Goal: Find specific page/section: Find specific page/section

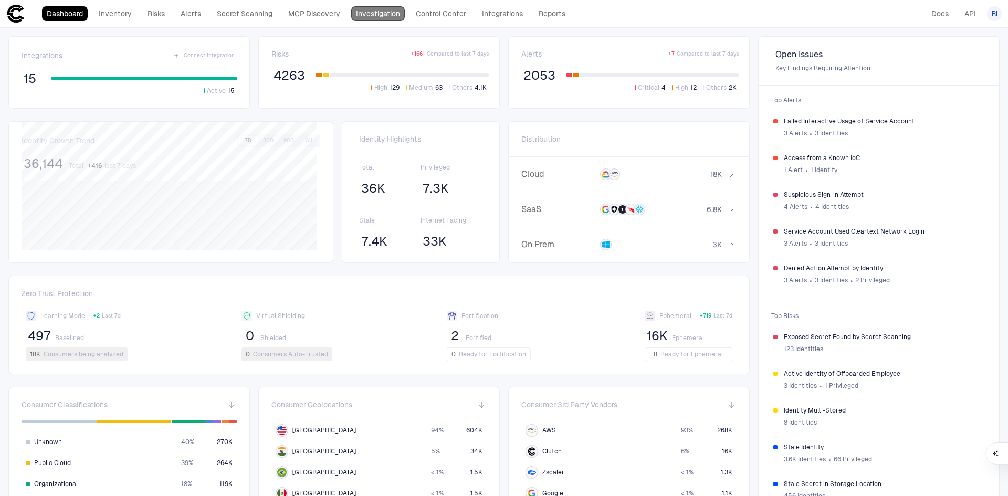
click at [386, 16] on link "Investigation" at bounding box center [378, 13] width 54 height 15
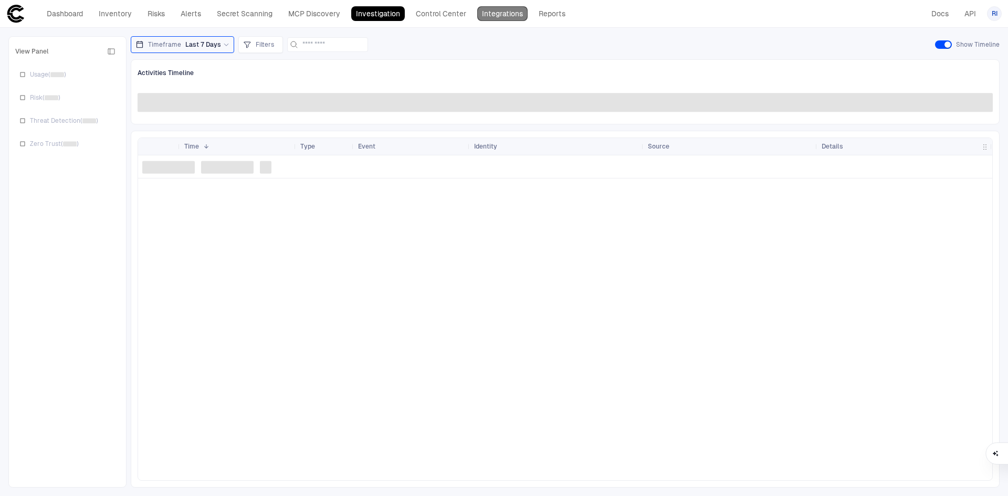
click at [499, 15] on link "Integrations" at bounding box center [502, 13] width 50 height 15
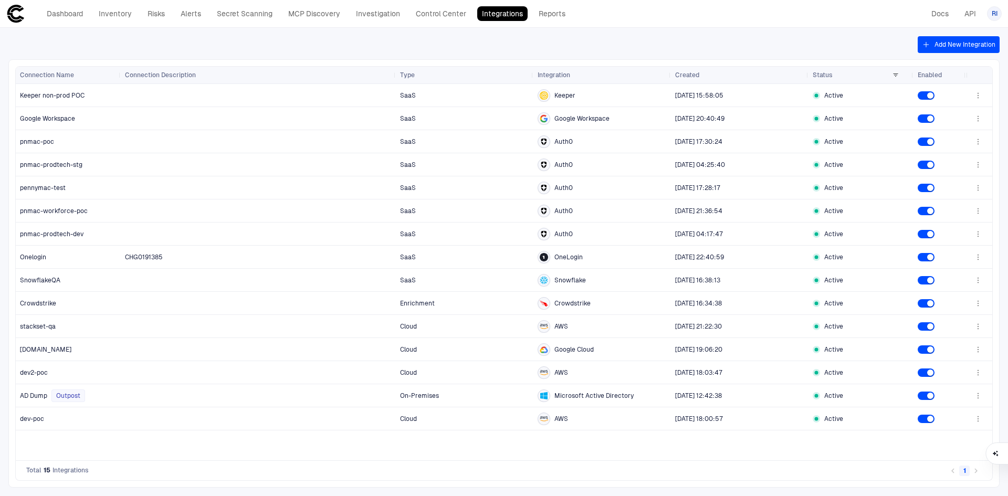
click at [292, 468] on div "Total 15 Integrations 1" at bounding box center [504, 471] width 978 height 20
click at [117, 14] on link "Inventory" at bounding box center [115, 13] width 43 height 15
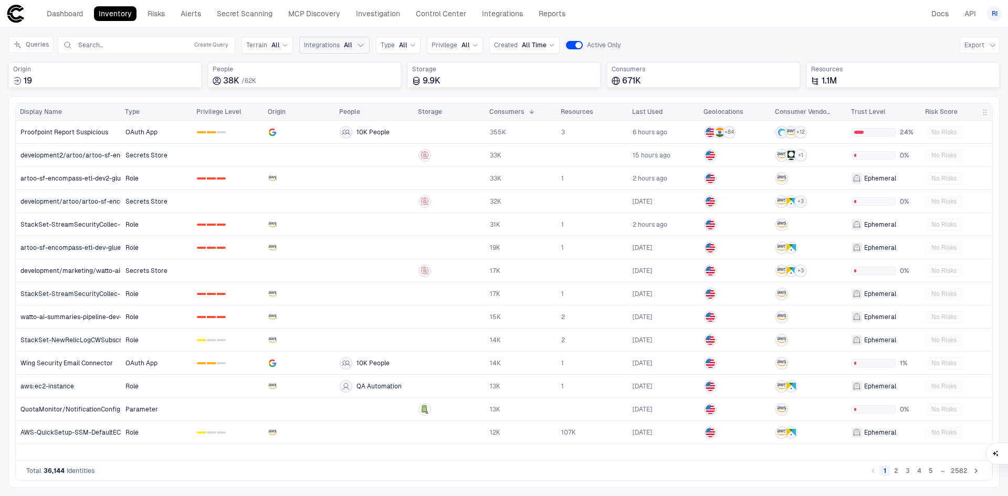
click at [360, 45] on icon "button" at bounding box center [360, 45] width 5 height 3
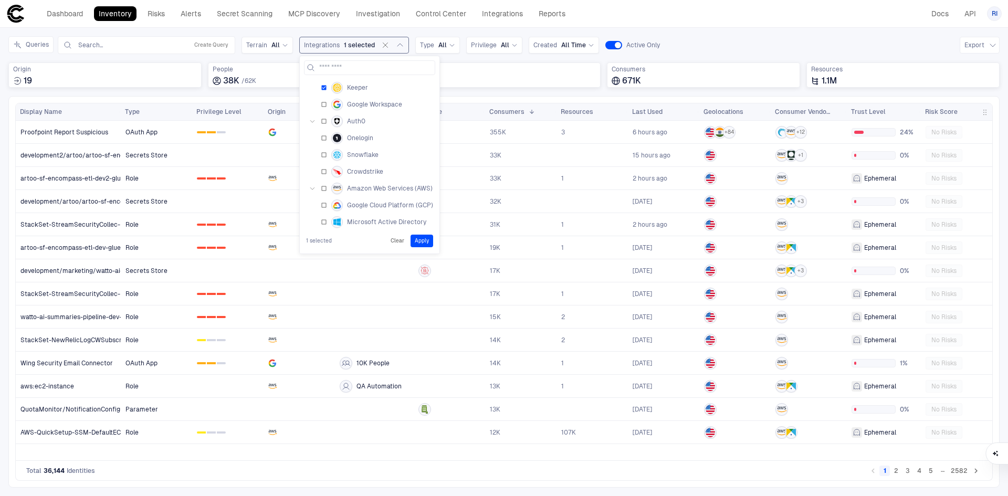
click at [424, 243] on button "Apply" at bounding box center [422, 241] width 23 height 13
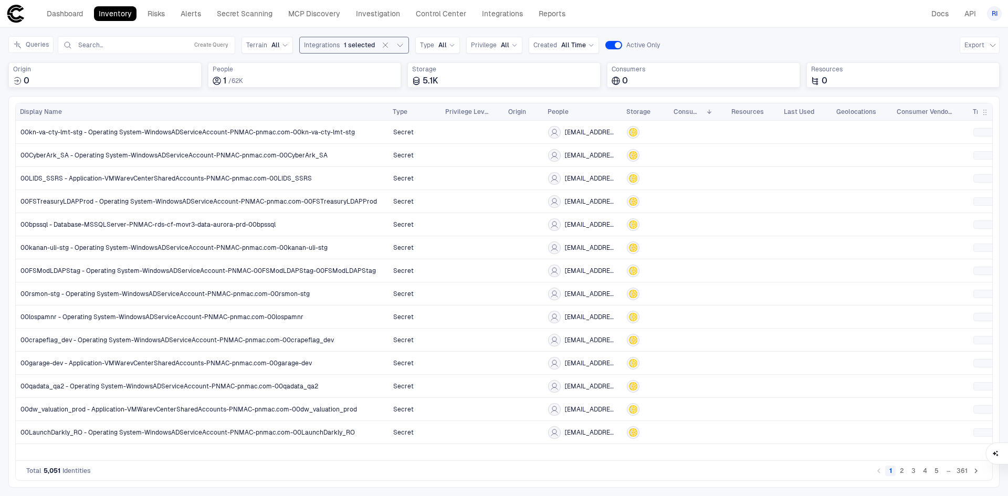
drag, startPoint x: 120, startPoint y: 110, endPoint x: 388, endPoint y: 115, distance: 267.8
click at [388, 115] on div at bounding box center [388, 111] width 4 height 17
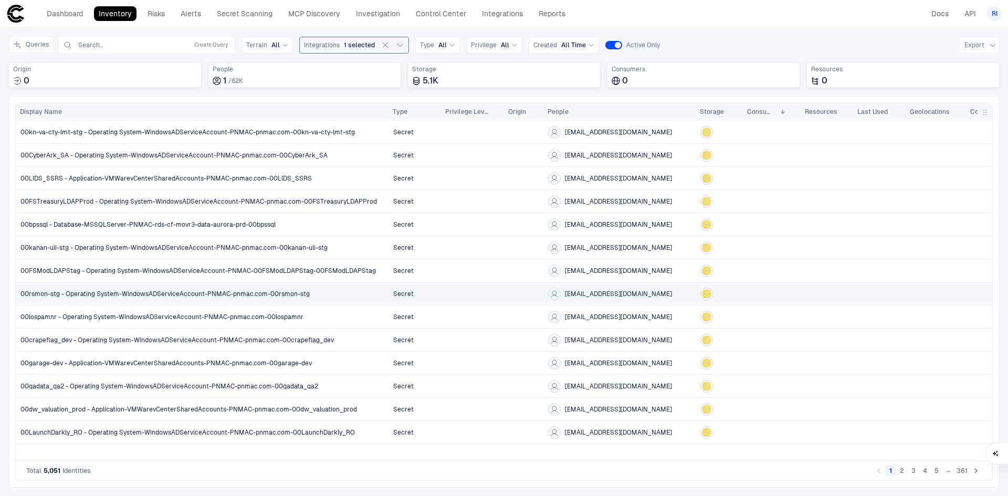
drag, startPoint x: 621, startPoint y: 112, endPoint x: 694, endPoint y: 118, distance: 73.7
click at [694, 118] on div at bounding box center [695, 111] width 4 height 17
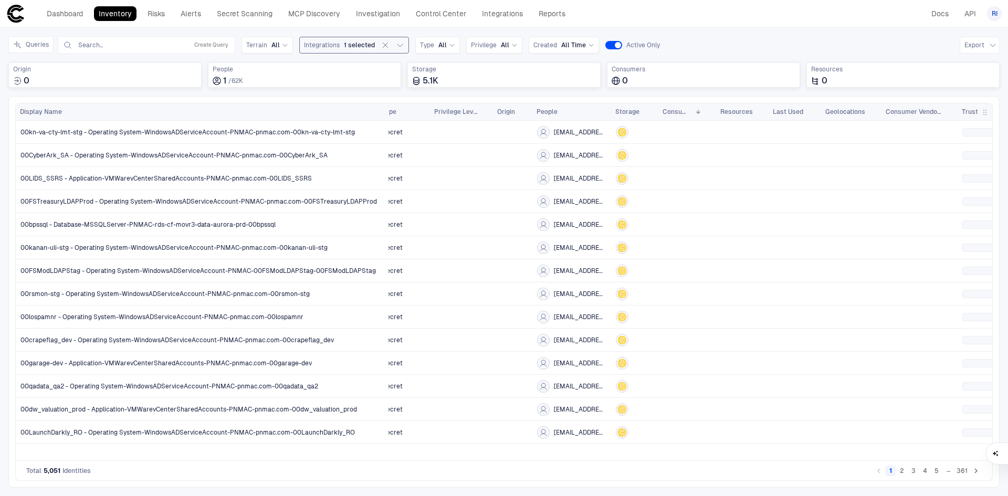
scroll to position [0, 23]
